Goal: Task Accomplishment & Management: Manage account settings

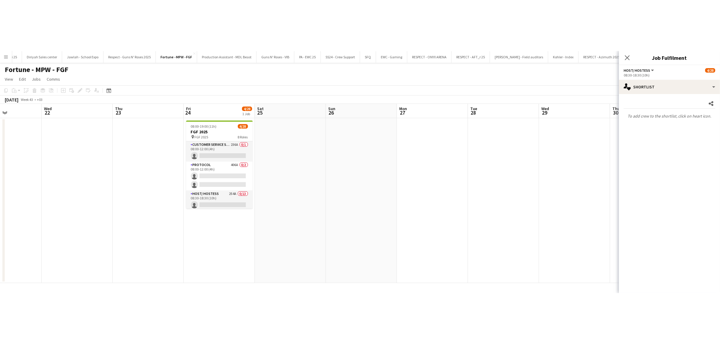
scroll to position [0, 152]
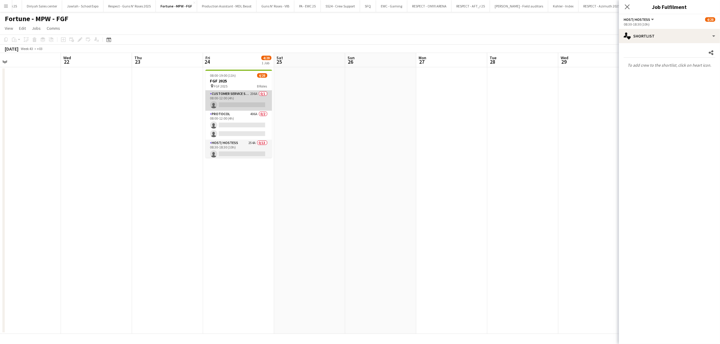
click at [239, 99] on app-card-role "Customer Service Staff 236A 0/1 08:00-12:00 (4h) single-neutral-actions" at bounding box center [239, 100] width 67 height 20
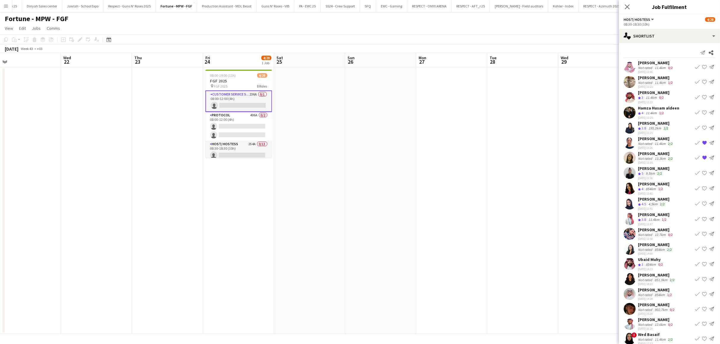
drag, startPoint x: 308, startPoint y: 115, endPoint x: 277, endPoint y: 114, distance: 30.7
click at [296, 115] on app-date-cell at bounding box center [309, 200] width 71 height 267
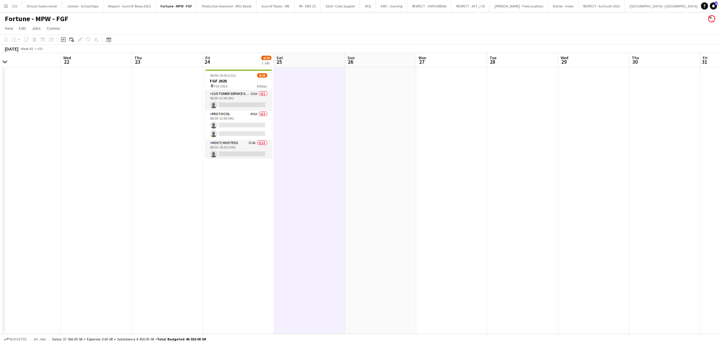
click at [296, 124] on app-date-cell at bounding box center [309, 200] width 71 height 267
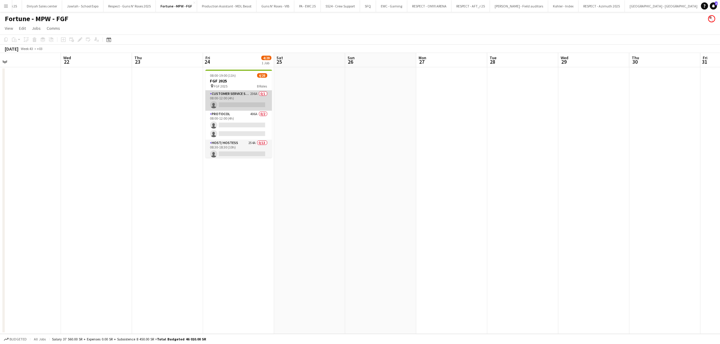
click at [243, 95] on app-card-role "Customer Service Staff 236A 0/1 08:00-12:00 (4h) single-neutral-actions" at bounding box center [239, 100] width 67 height 20
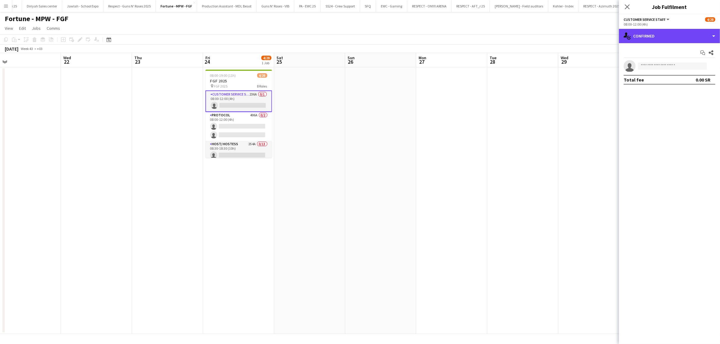
click at [296, 36] on div "single-neutral-actions-check-2 Confirmed" at bounding box center [669, 36] width 101 height 14
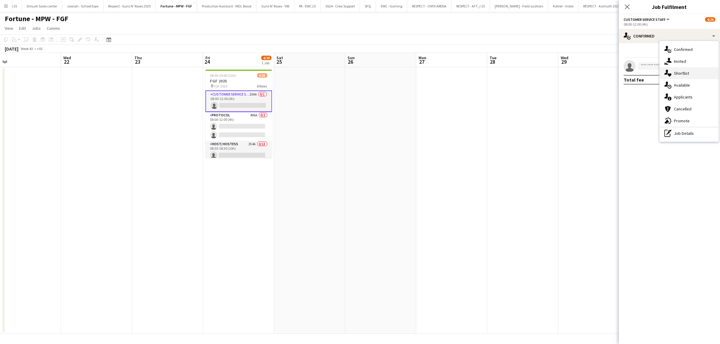
click at [296, 72] on div "single-neutral-actions-heart Shortlist" at bounding box center [689, 73] width 59 height 12
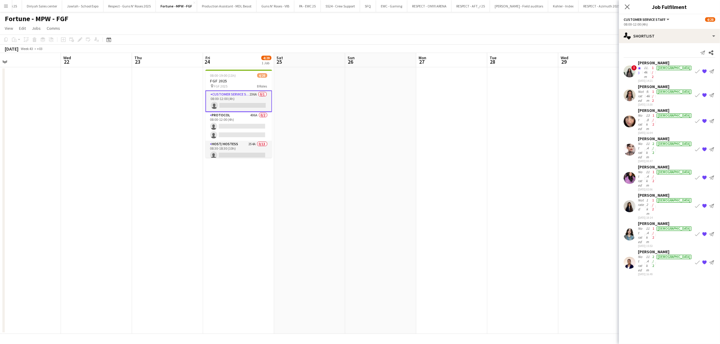
click at [296, 221] on div "[PERSON_NAME]" at bounding box center [665, 223] width 55 height 5
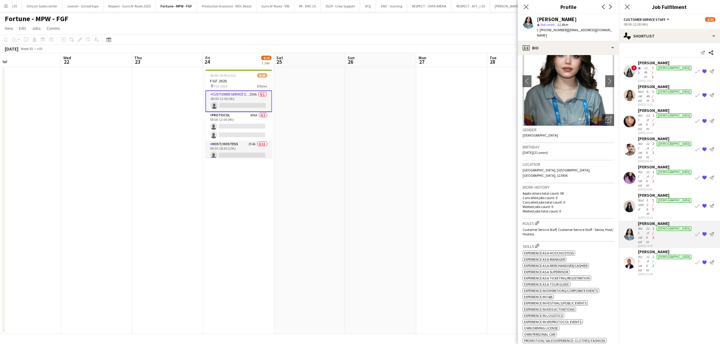
scroll to position [0, 0]
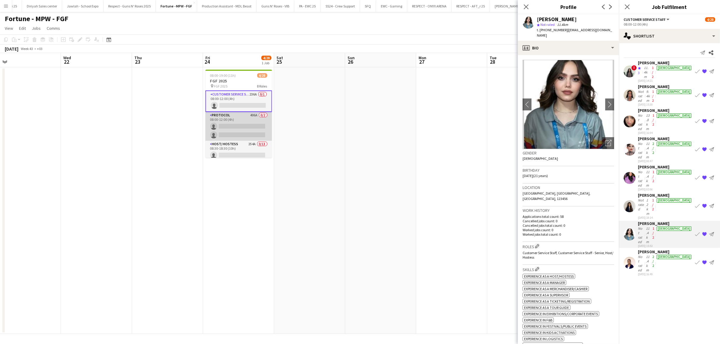
click at [252, 117] on app-card-role "Protocol 406A 0/2 08:00-12:00 (4h) single-neutral-actions single-neutral-actions" at bounding box center [239, 126] width 67 height 29
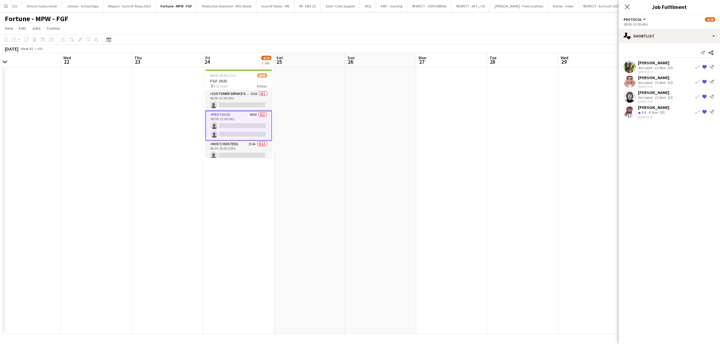
click at [296, 66] on app-icon "{{ spriteTitle }}" at bounding box center [705, 67] width 5 height 5
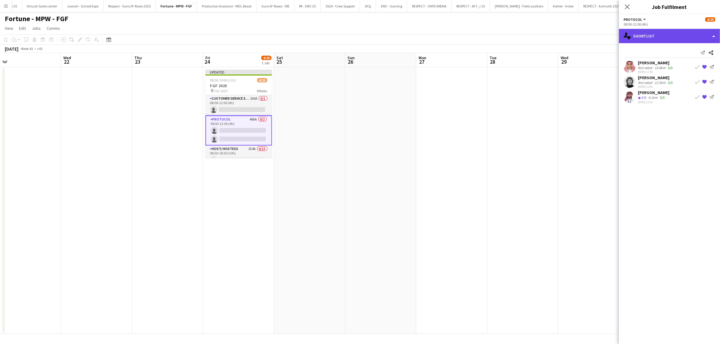
click at [296, 37] on div "single-neutral-actions-heart Shortlist" at bounding box center [669, 36] width 101 height 14
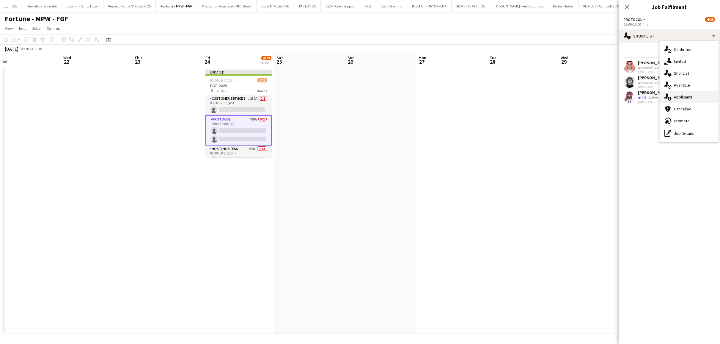
click at [296, 96] on div "single-neutral-actions-information Applicants" at bounding box center [689, 97] width 59 height 12
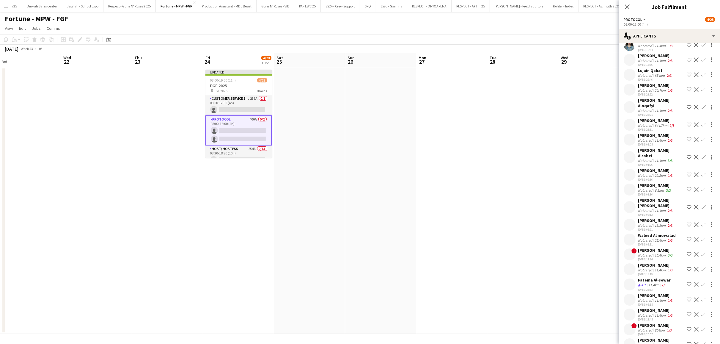
scroll to position [5805, 0]
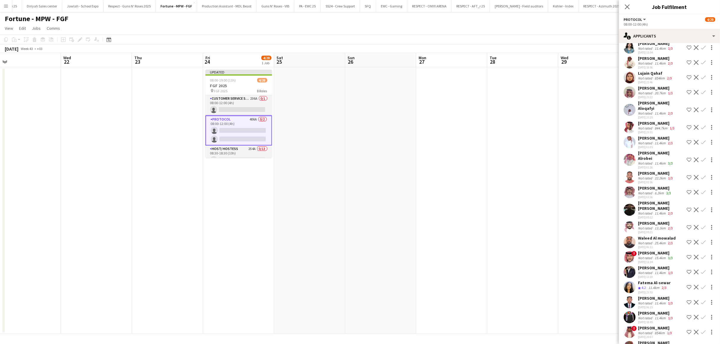
click at [296, 161] on div "Not rated" at bounding box center [645, 163] width 15 height 4
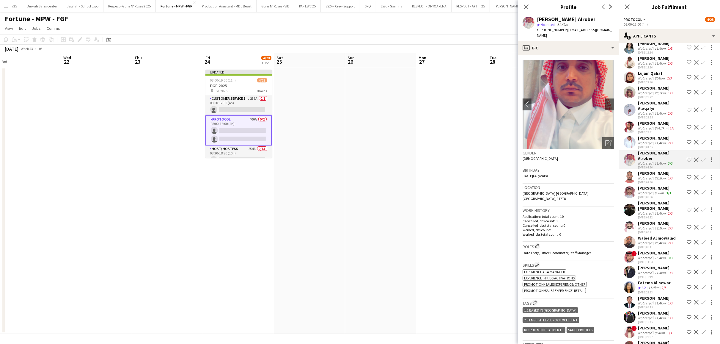
click at [296, 191] on div "6.2km" at bounding box center [660, 193] width 12 height 4
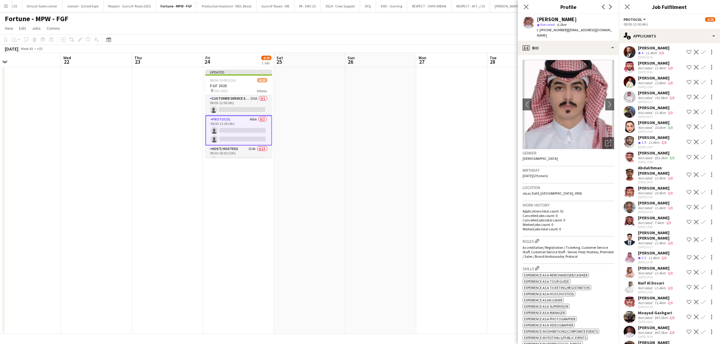
scroll to position [5335, 0]
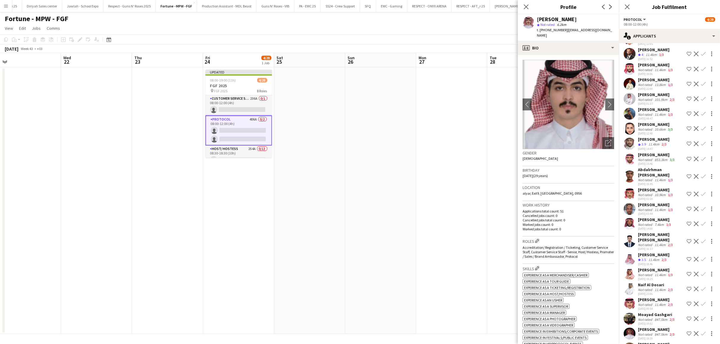
click at [296, 166] on div "27-09-2025 15:46" at bounding box center [657, 164] width 38 height 4
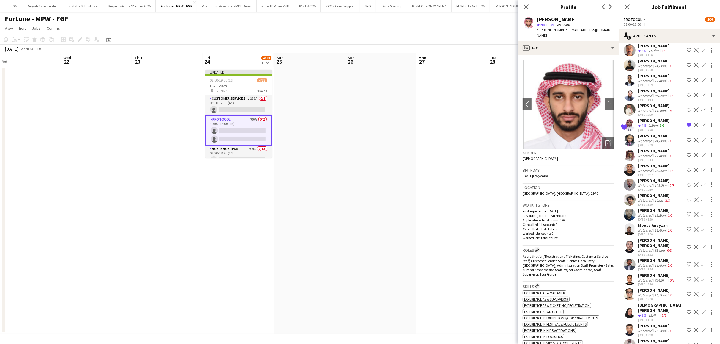
scroll to position [5009, 0]
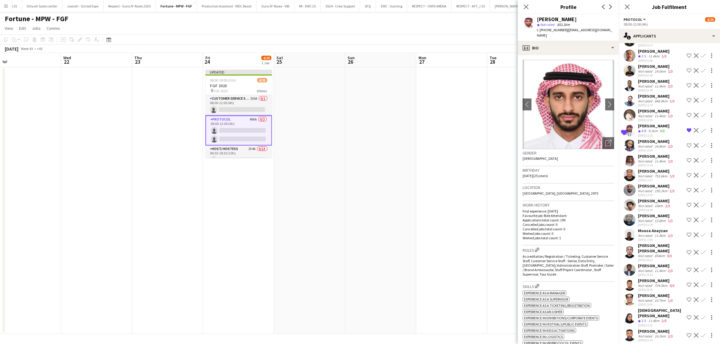
click at [296, 118] on div "Not rated" at bounding box center [645, 116] width 15 height 4
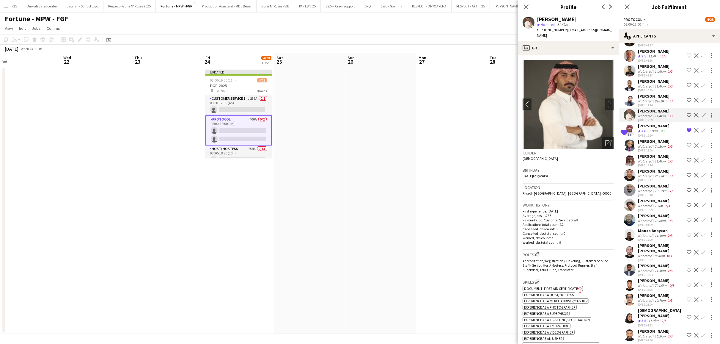
click at [296, 30] on span "t. +966533431873" at bounding box center [552, 30] width 31 height 4
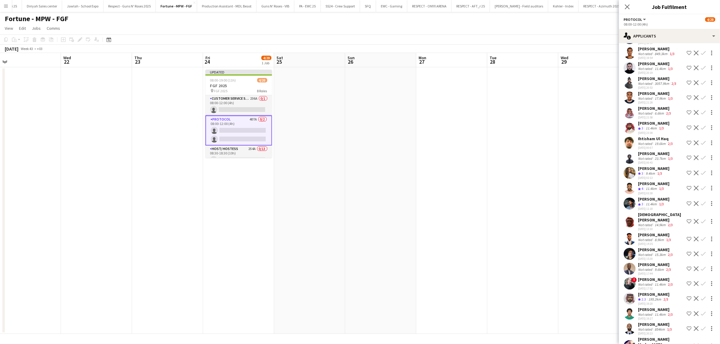
scroll to position [3794, 0]
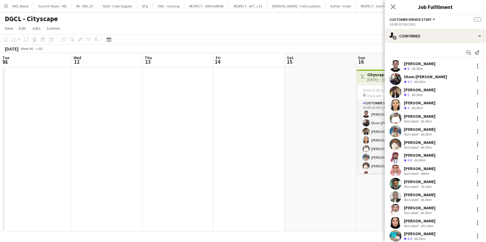
scroll to position [40, 0]
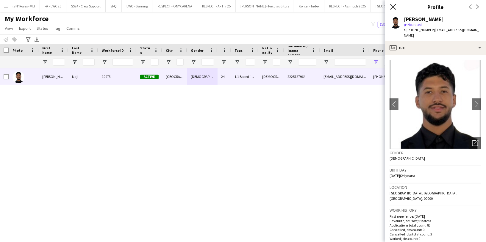
scroll to position [136, 0]
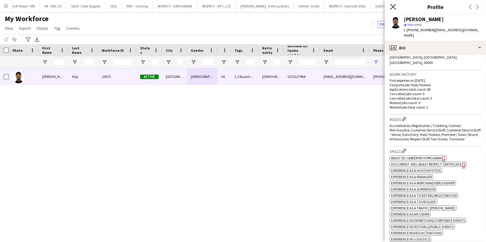
click at [391, 7] on icon "Close pop-in" at bounding box center [393, 7] width 6 height 6
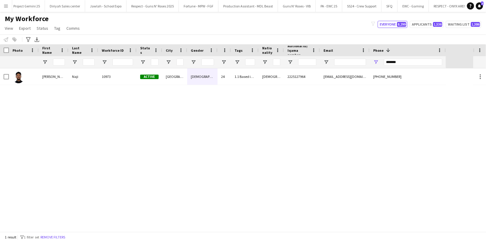
scroll to position [0, 803]
click at [179, 3] on button "Fortune - MPW - FGF Close" at bounding box center [199, 6] width 40 height 12
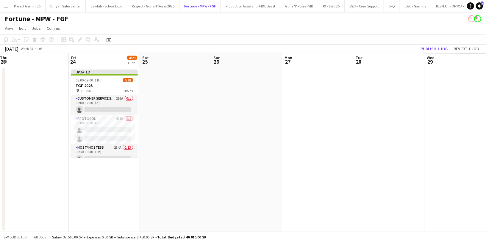
scroll to position [0, 143]
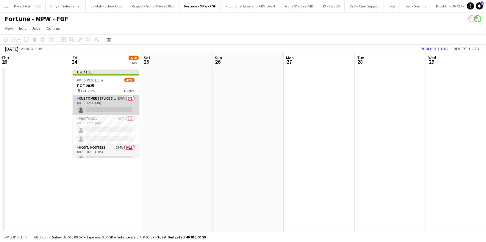
click at [109, 105] on app-card-role "Customer Service Staff 236A 0/1 08:00-12:00 (4h) single-neutral-actions" at bounding box center [106, 105] width 67 height 20
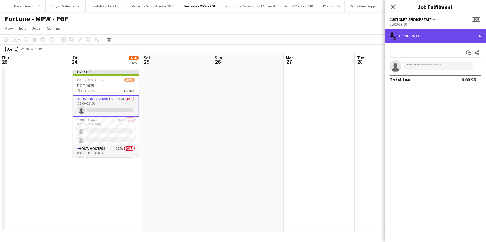
click at [410, 38] on div "single-neutral-actions-check-2 Confirmed" at bounding box center [435, 36] width 101 height 14
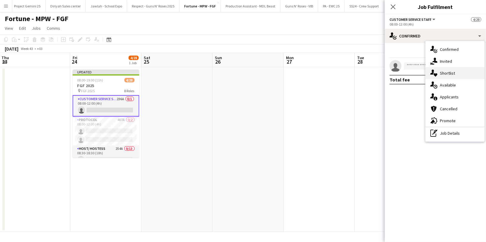
click at [457, 72] on div "single-neutral-actions-heart Shortlist" at bounding box center [454, 73] width 59 height 12
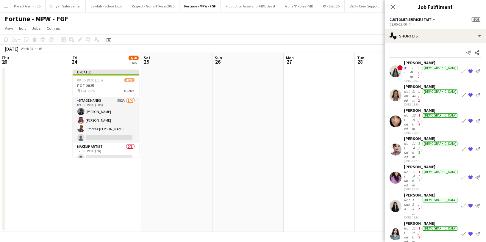
scroll to position [272, 0]
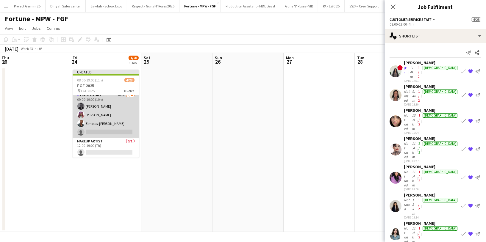
click at [110, 121] on app-card-role "Stage Hands 582A 3/4 09:00-19:00 (10h) Abdulrahman Hassan Ahmed Ramzi Elmotaz b…" at bounding box center [106, 115] width 67 height 46
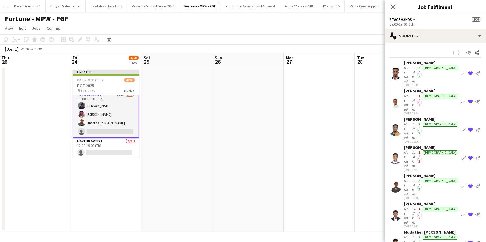
scroll to position [272, 0]
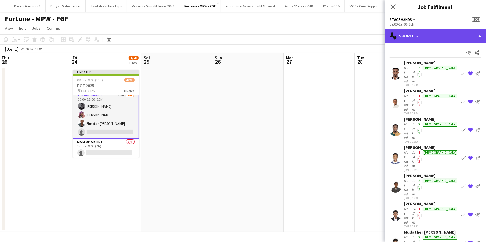
click at [436, 41] on div "single-neutral-actions-heart Shortlist" at bounding box center [435, 36] width 101 height 14
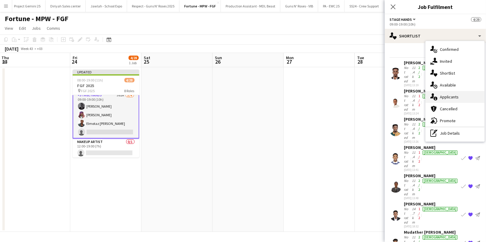
click at [458, 99] on div "single-neutral-actions-information Applicants" at bounding box center [454, 97] width 59 height 12
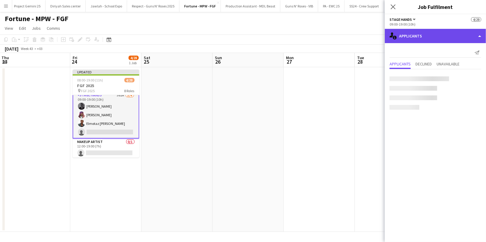
click at [424, 39] on div "single-neutral-actions-information Applicants" at bounding box center [435, 36] width 101 height 14
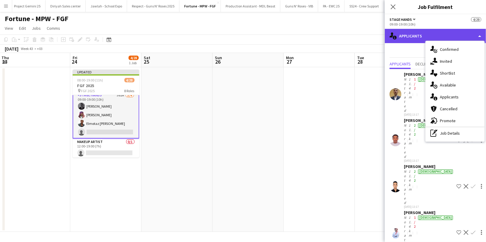
click at [430, 38] on div "single-neutral-actions-information Applicants" at bounding box center [435, 36] width 101 height 14
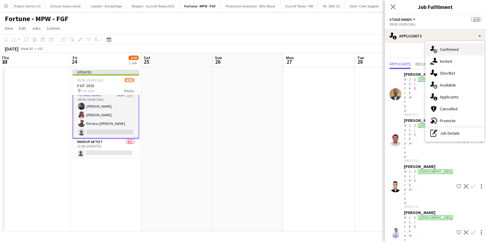
click at [447, 50] on span "Confirmed" at bounding box center [449, 49] width 19 height 5
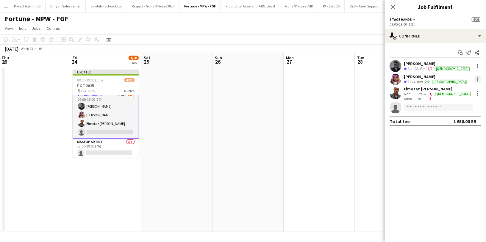
click at [478, 78] on div at bounding box center [477, 79] width 7 height 7
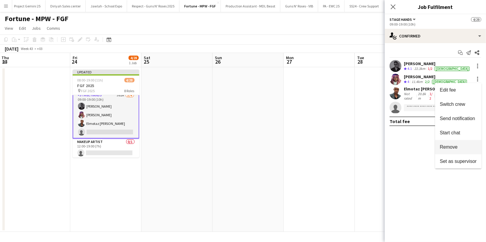
click at [466, 150] on button "Remove" at bounding box center [458, 147] width 46 height 14
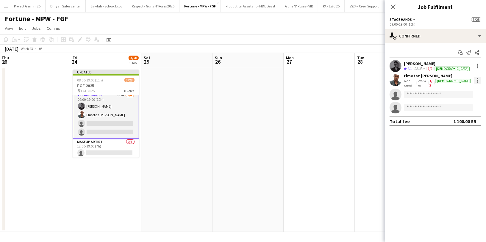
click at [480, 78] on div at bounding box center [477, 80] width 7 height 7
click at [454, 152] on button "Remove" at bounding box center [458, 147] width 46 height 14
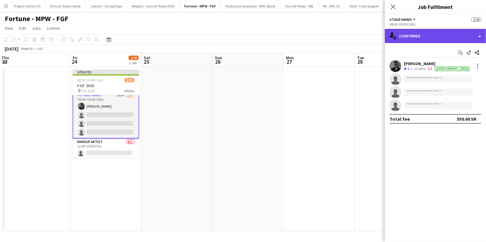
click at [410, 33] on div "single-neutral-actions-check-2 Confirmed" at bounding box center [435, 36] width 101 height 14
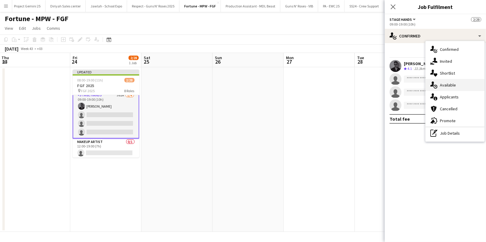
click at [451, 86] on span "Available" at bounding box center [448, 84] width 16 height 5
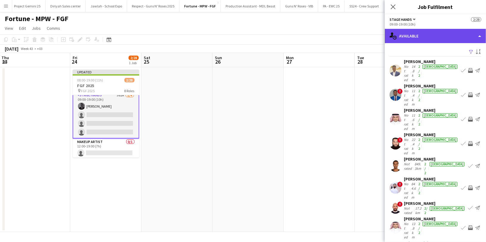
click at [416, 36] on div "single-neutral-actions-upload Available" at bounding box center [435, 36] width 101 height 14
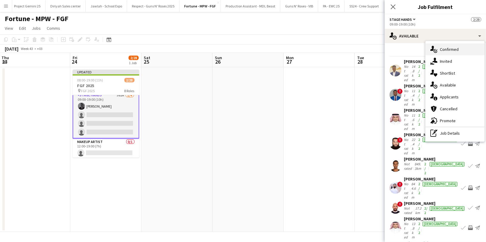
click at [441, 51] on span "Confirmed" at bounding box center [449, 49] width 19 height 5
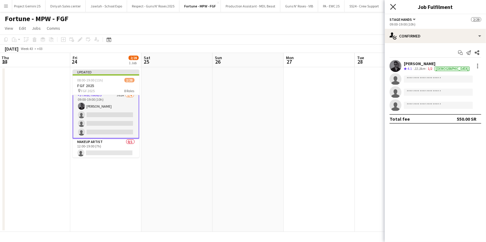
click at [393, 5] on icon "Close pop-in" at bounding box center [393, 7] width 6 height 6
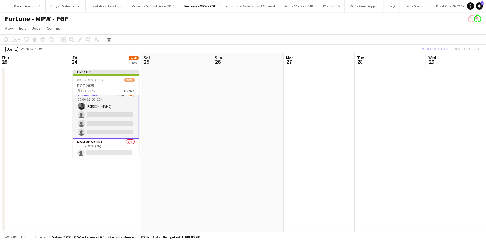
click at [436, 48] on div "Publish 1 job Revert 1 job" at bounding box center [449, 49] width 73 height 8
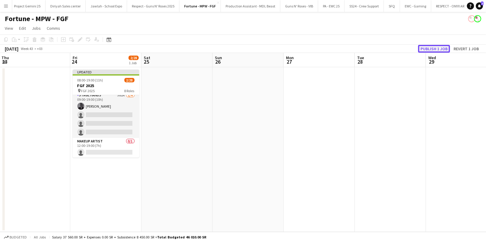
click at [432, 49] on button "Publish 1 job" at bounding box center [434, 49] width 32 height 8
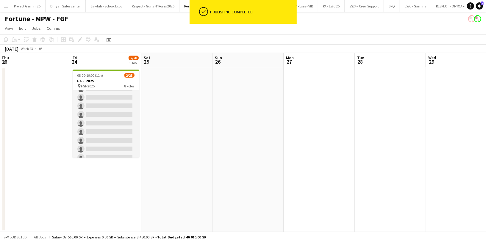
scroll to position [89, 0]
click at [105, 150] on app-card-role "Host/ Hostess 254A 0/13 08:30-18:30 (10h) single-neutral-actions single-neutral…" at bounding box center [106, 113] width 67 height 124
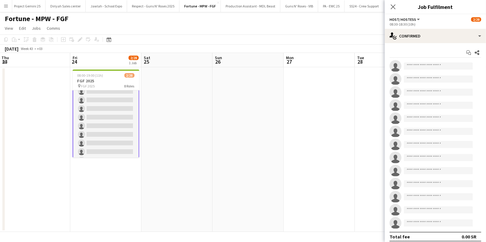
scroll to position [90, 0]
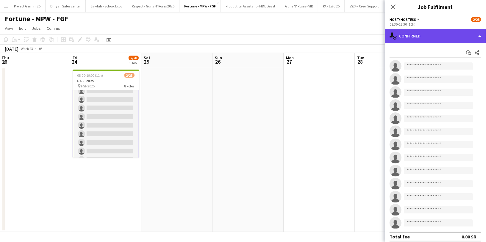
click at [436, 39] on div "single-neutral-actions-check-2 Confirmed" at bounding box center [435, 36] width 101 height 14
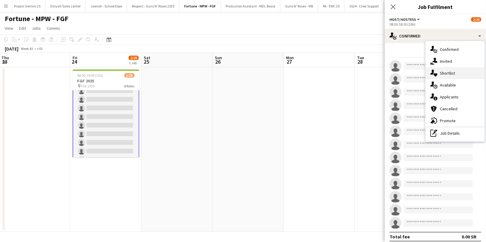
click at [450, 76] on div "single-neutral-actions-heart Shortlist" at bounding box center [454, 73] width 59 height 12
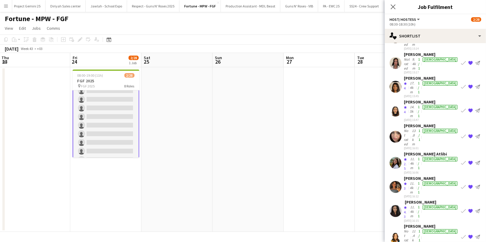
scroll to position [158, 0]
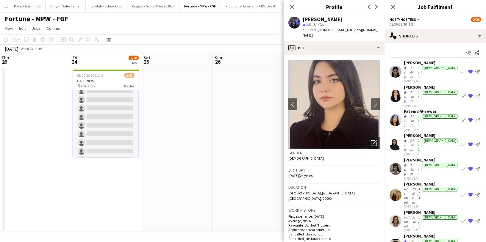
scroll to position [0, 0]
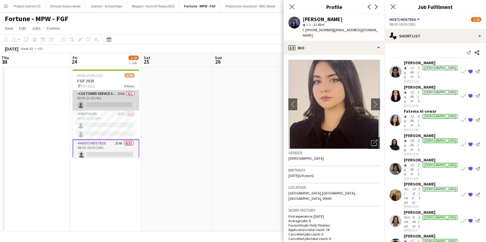
click at [98, 104] on app-card-role "Customer Service Staff 236A 0/1 08:00-12:00 (4h) single-neutral-actions" at bounding box center [106, 100] width 67 height 20
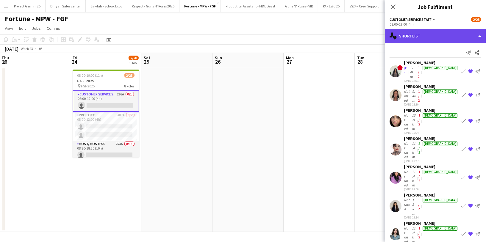
click at [412, 35] on div "single-neutral-actions-heart Shortlist" at bounding box center [435, 36] width 101 height 14
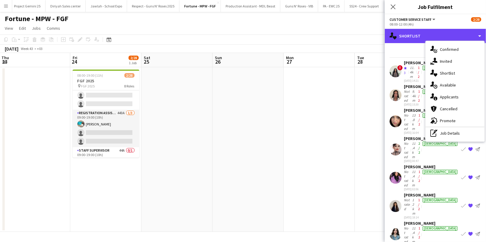
scroll to position [192, 0]
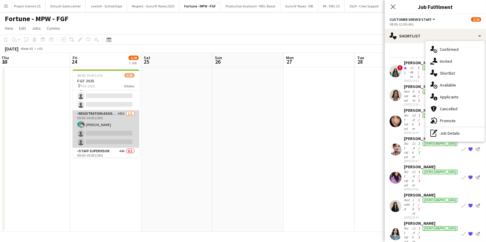
click at [103, 140] on app-card-role "Registration Assistant 443A 1/3 09:00-19:00 (10h) Amel Nour Abdelrahman single-…" at bounding box center [106, 128] width 67 height 37
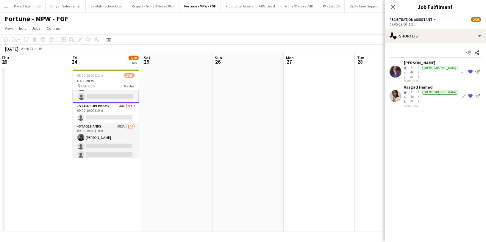
scroll to position [237, 0]
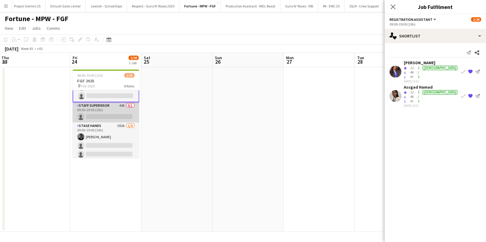
click at [109, 109] on app-card-role "Staff Supervisor 44A 0/1 09:00-19:00 (10h) single-neutral-actions" at bounding box center [106, 112] width 67 height 20
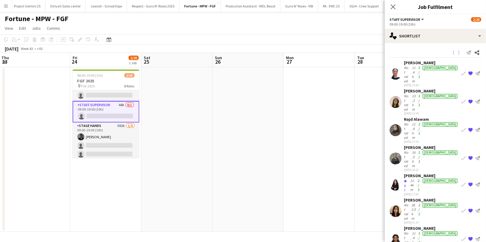
scroll to position [237, 0]
click at [407, 198] on div "[PERSON_NAME]" at bounding box center [431, 200] width 55 height 5
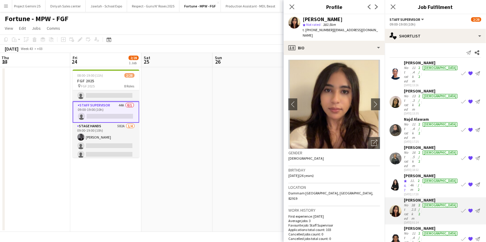
click at [324, 31] on span "t. [PHONE_NUMBER]" at bounding box center [318, 30] width 31 height 4
click at [471, 128] on app-icon "{{ spriteTitle }}" at bounding box center [470, 130] width 5 height 5
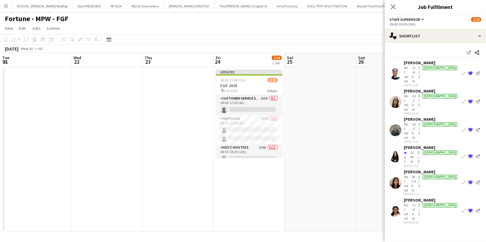
scroll to position [237, 0]
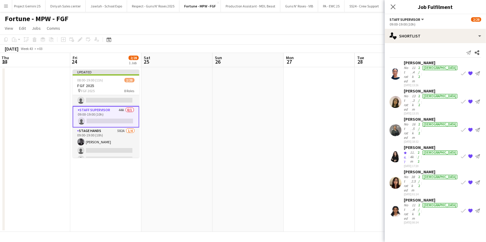
click at [401, 169] on div "[PERSON_NAME] Not rated 382.5km 2/2 [DEMOGRAPHIC_DATA] [DATE] 01:14 Book crew {…" at bounding box center [435, 182] width 101 height 27
